Goal: Find specific page/section: Find specific page/section

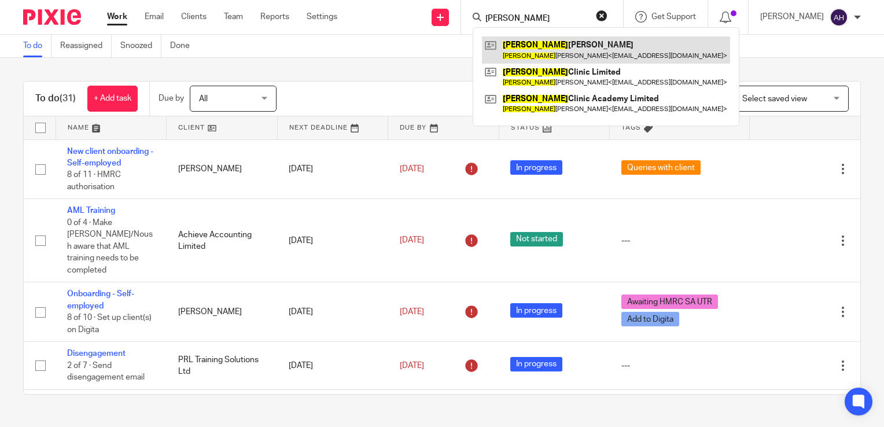
type input "olivia"
click at [551, 47] on link at bounding box center [606, 49] width 248 height 27
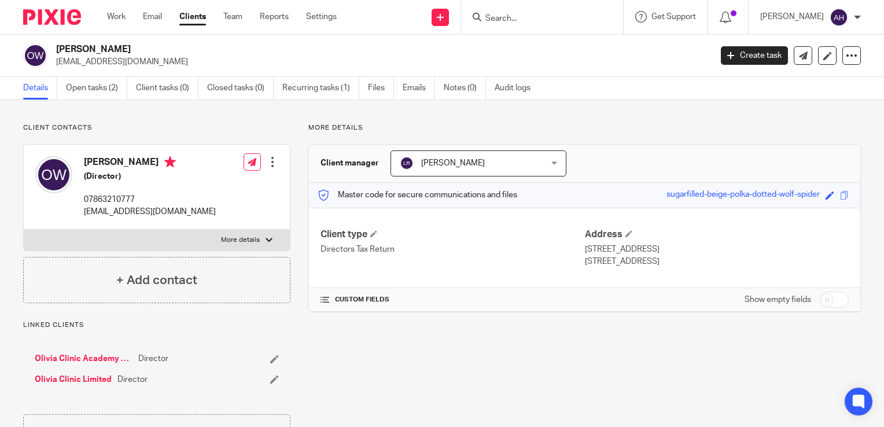
click at [266, 240] on div at bounding box center [269, 240] width 7 height 7
click at [24, 230] on input "More details" at bounding box center [23, 229] width 1 height 1
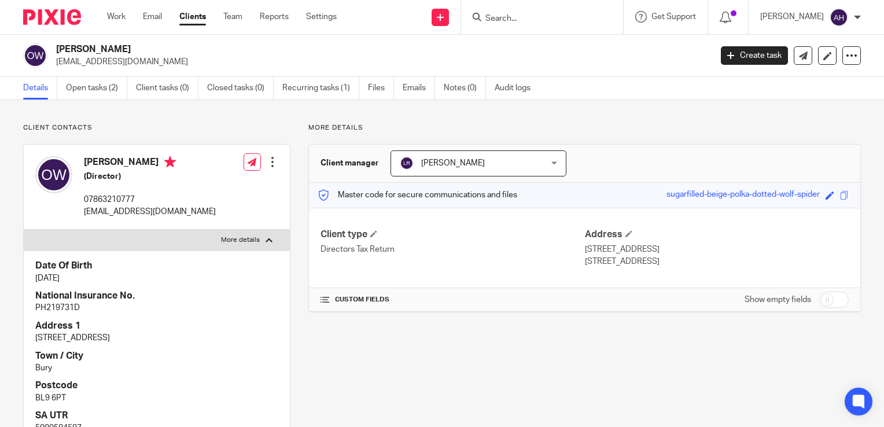
click at [266, 240] on div at bounding box center [269, 240] width 7 height 7
click at [24, 230] on input "More details" at bounding box center [23, 229] width 1 height 1
checkbox input "false"
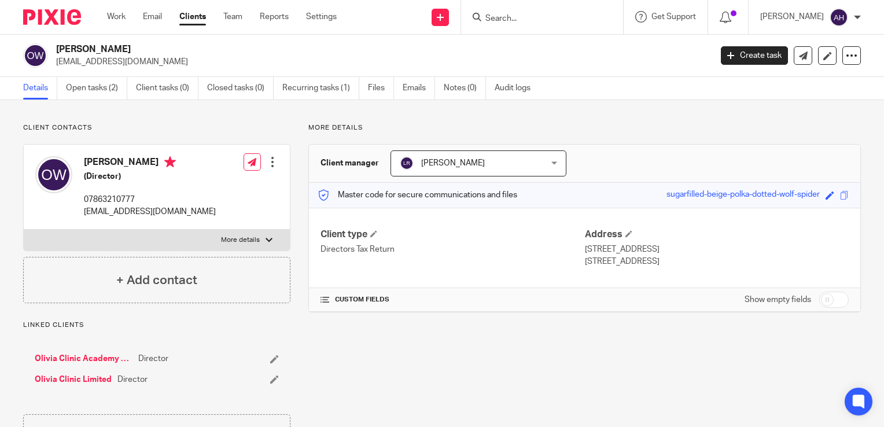
click at [88, 379] on link "Olivia Clinic Limited" at bounding box center [73, 380] width 77 height 12
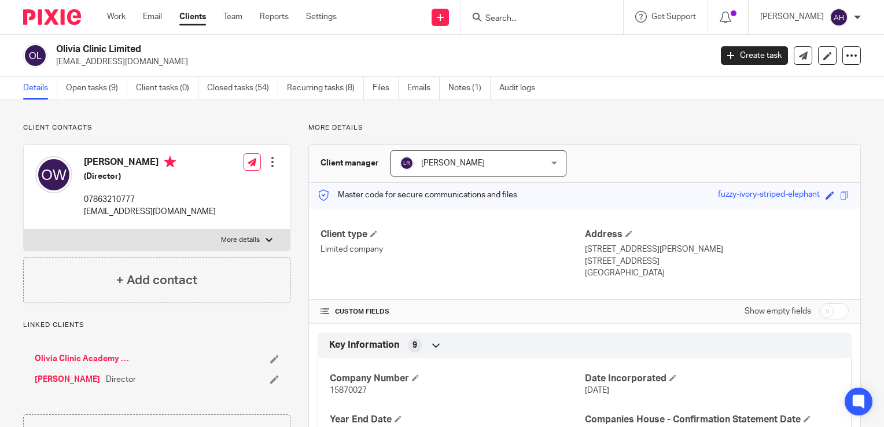
click at [266, 238] on div at bounding box center [269, 240] width 7 height 7
click at [24, 230] on input "More details" at bounding box center [23, 229] width 1 height 1
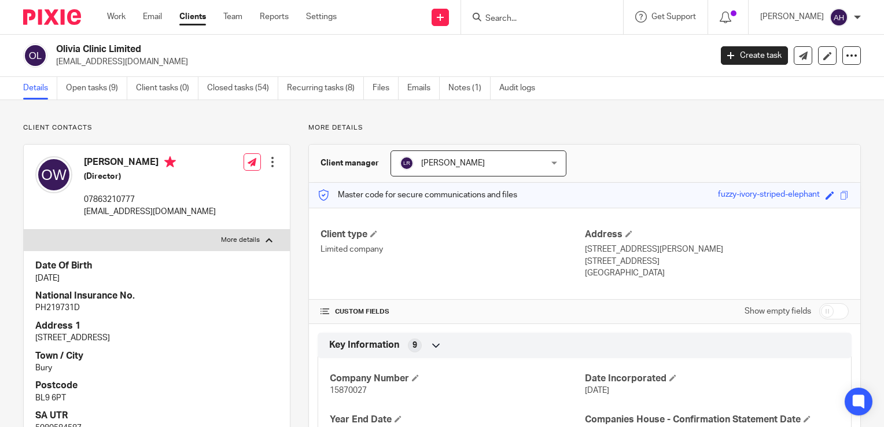
click at [266, 238] on div at bounding box center [269, 240] width 7 height 7
click at [24, 230] on input "More details" at bounding box center [23, 229] width 1 height 1
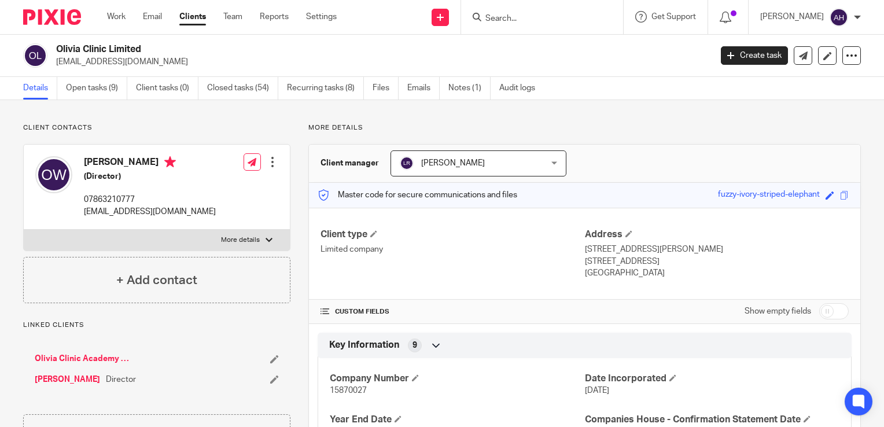
click at [266, 240] on div at bounding box center [269, 240] width 7 height 7
click at [24, 230] on input "More details" at bounding box center [23, 229] width 1 height 1
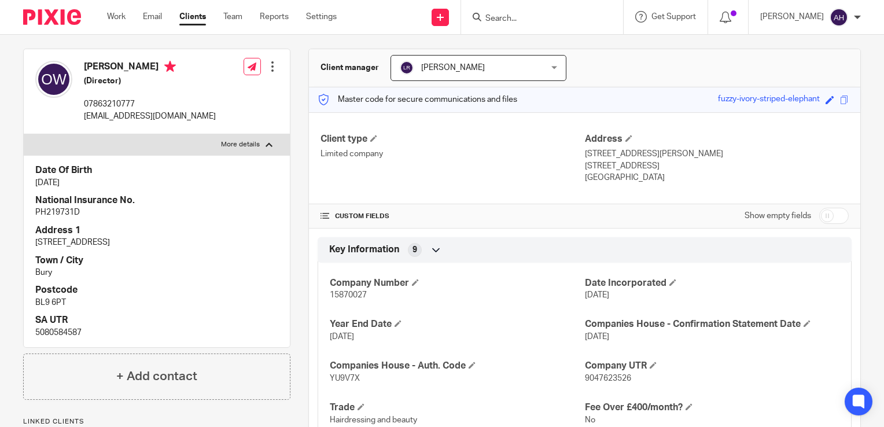
scroll to position [116, 0]
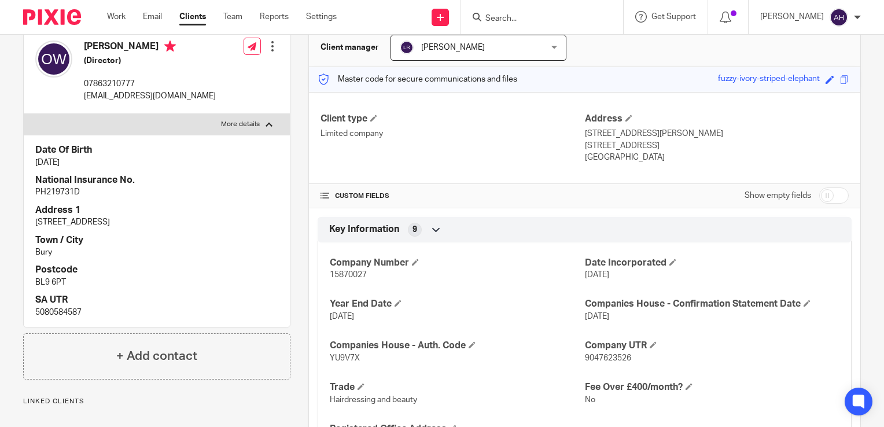
click at [268, 124] on div at bounding box center [269, 124] width 7 height 7
click at [24, 114] on input "More details" at bounding box center [23, 113] width 1 height 1
checkbox input "false"
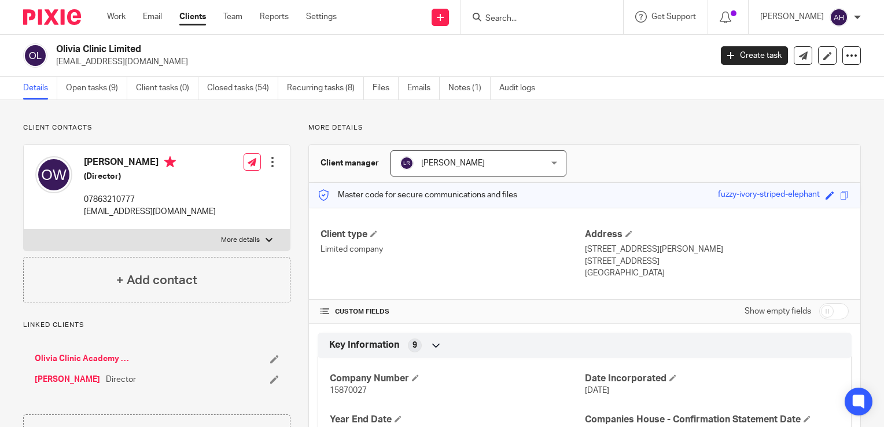
scroll to position [0, 0]
click at [115, 16] on link "Work" at bounding box center [116, 17] width 19 height 12
